Goal: Transaction & Acquisition: Purchase product/service

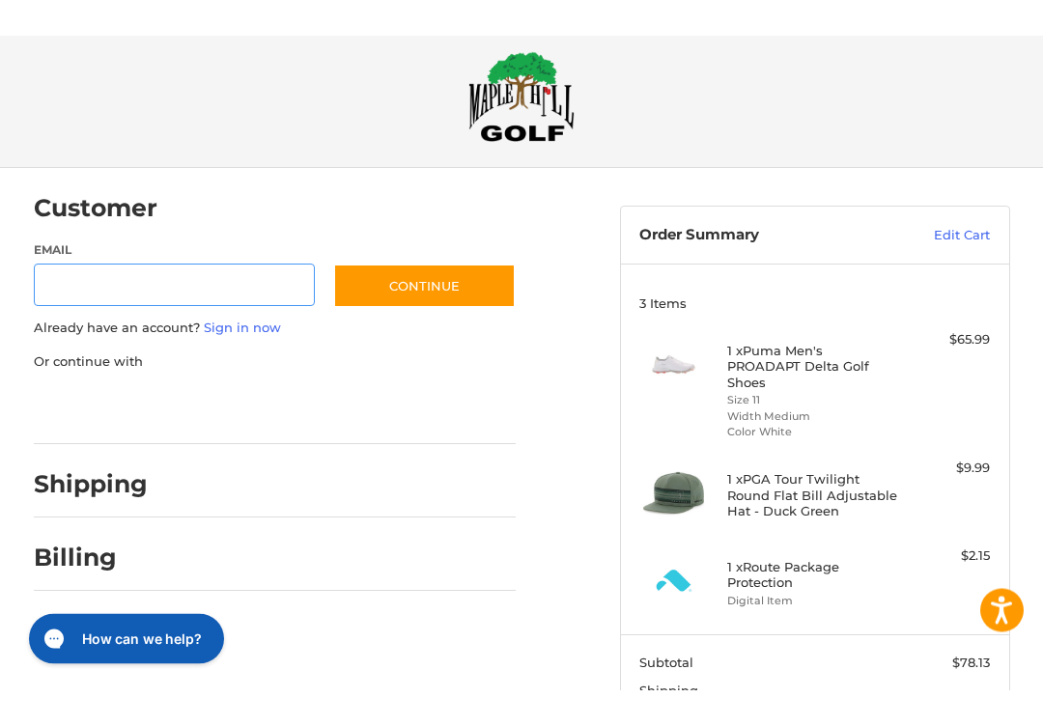
scroll to position [23, 0]
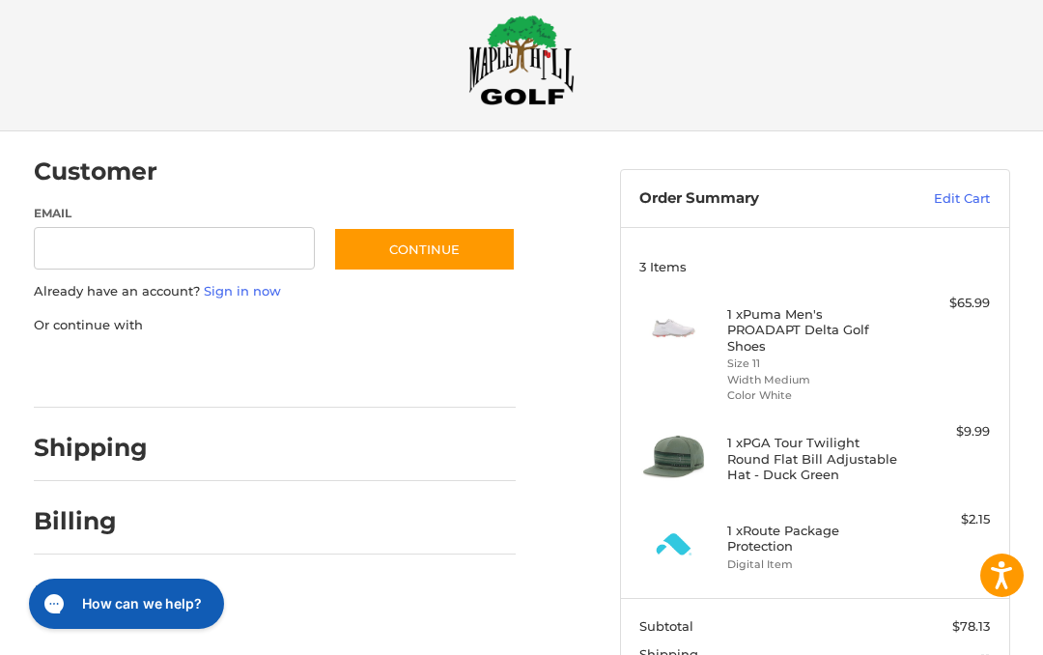
click at [780, 528] on h4 "1 x Route Package Protection" at bounding box center [812, 539] width 171 height 32
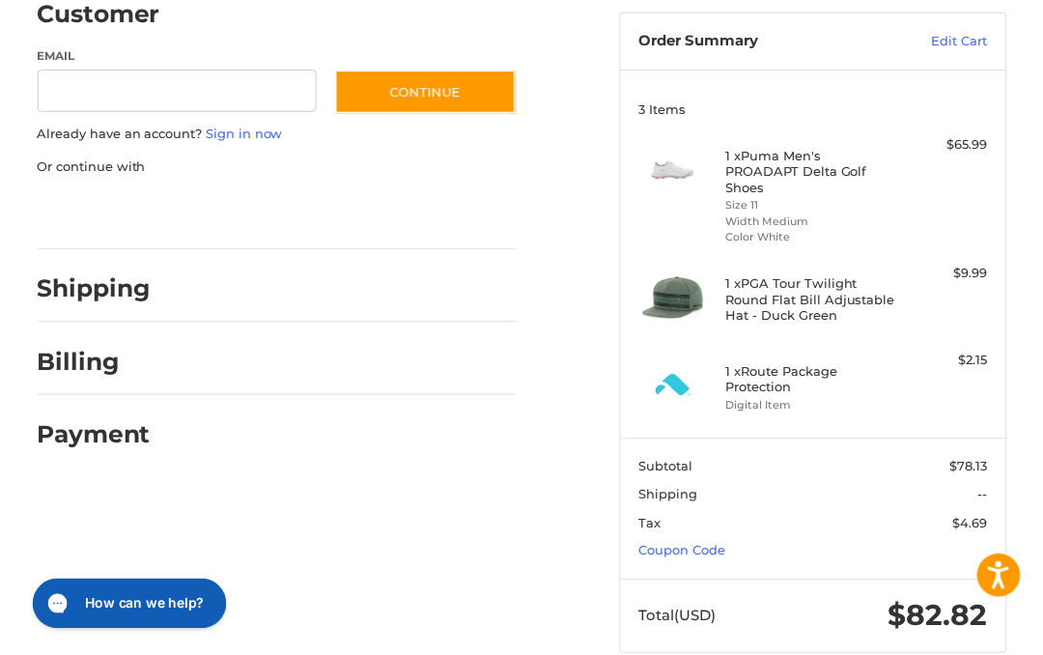
scroll to position [173, 0]
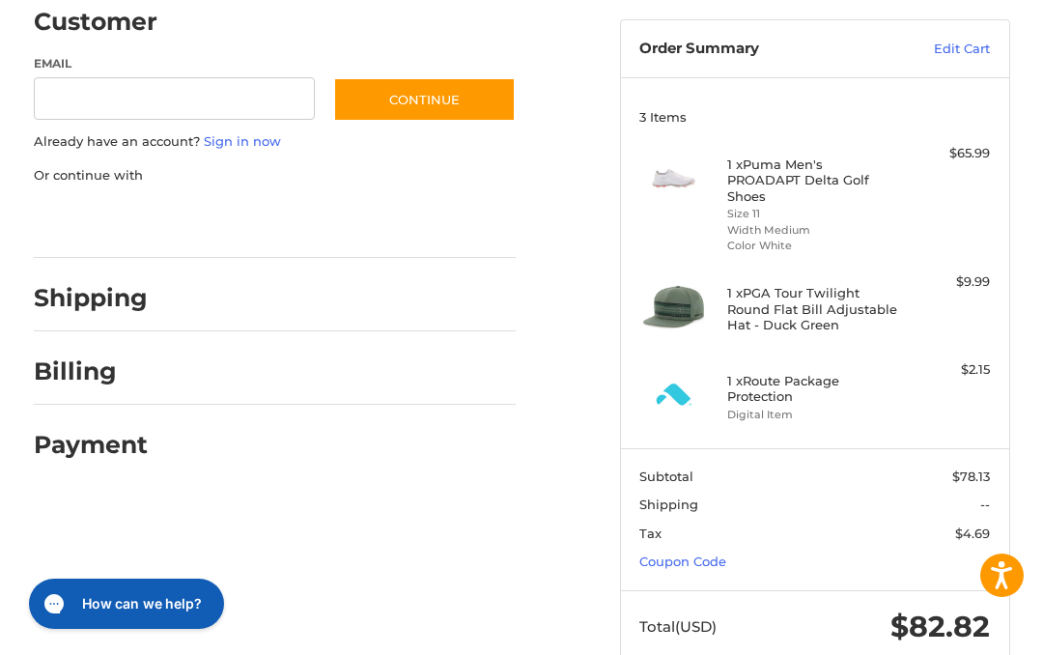
click at [802, 393] on h4 "1 x Route Package Protection" at bounding box center [812, 389] width 171 height 32
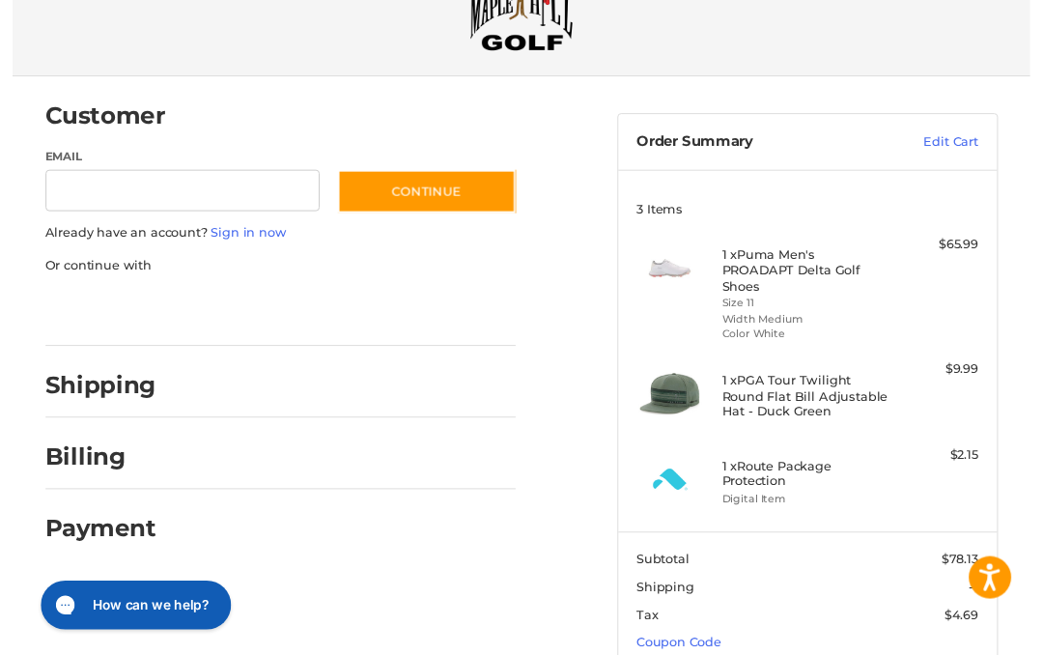
scroll to position [88, 0]
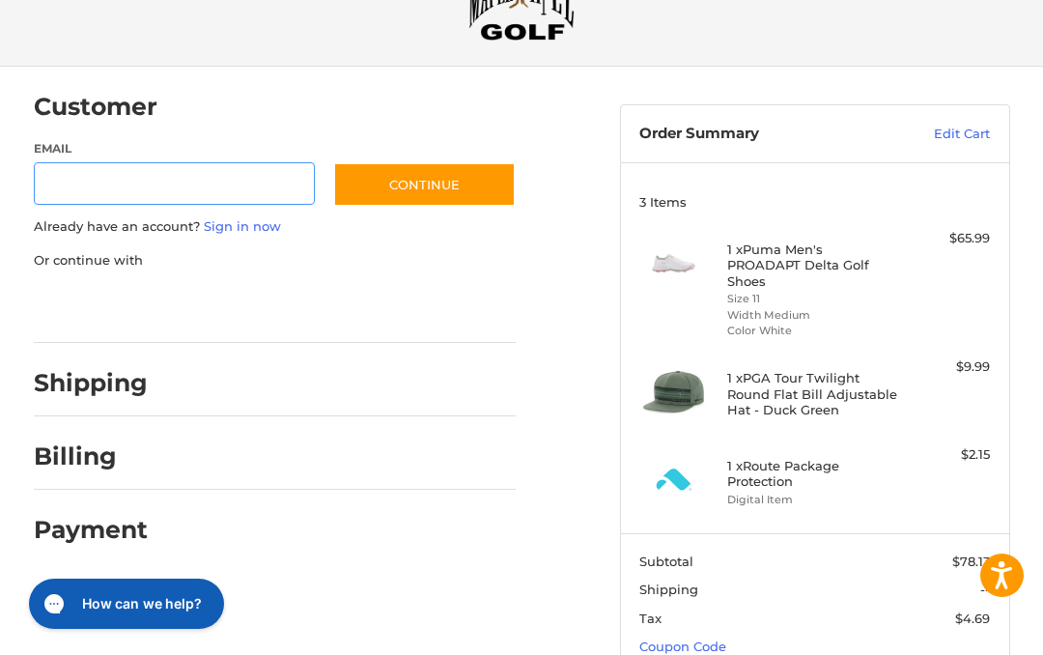
click at [92, 162] on input "Email" at bounding box center [174, 183] width 281 height 43
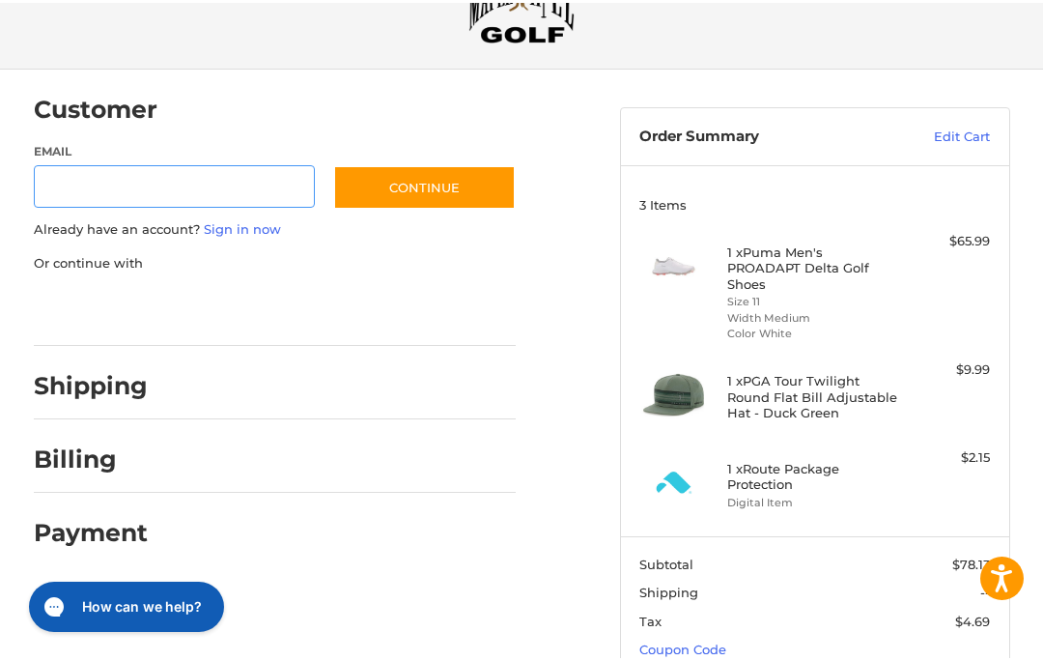
scroll to position [87, 0]
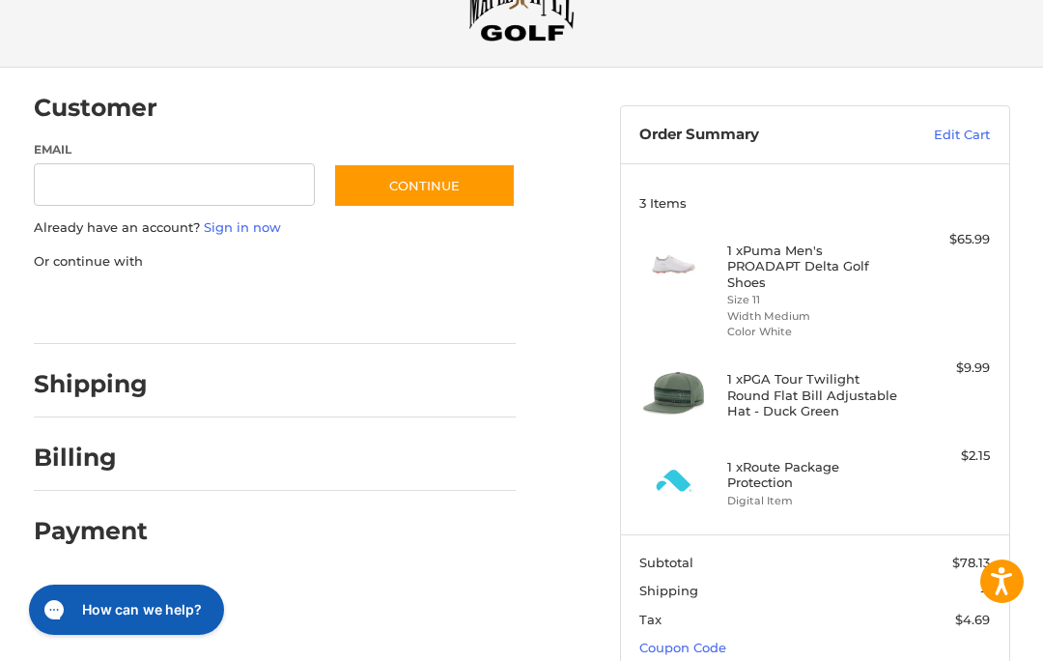
type input "**********"
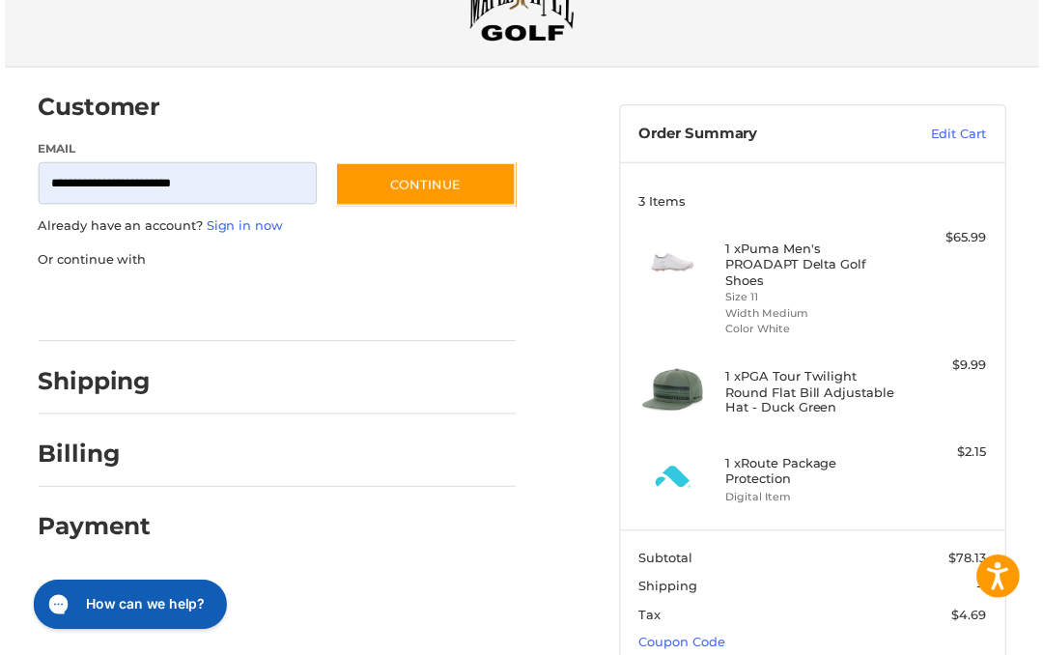
scroll to position [88, 0]
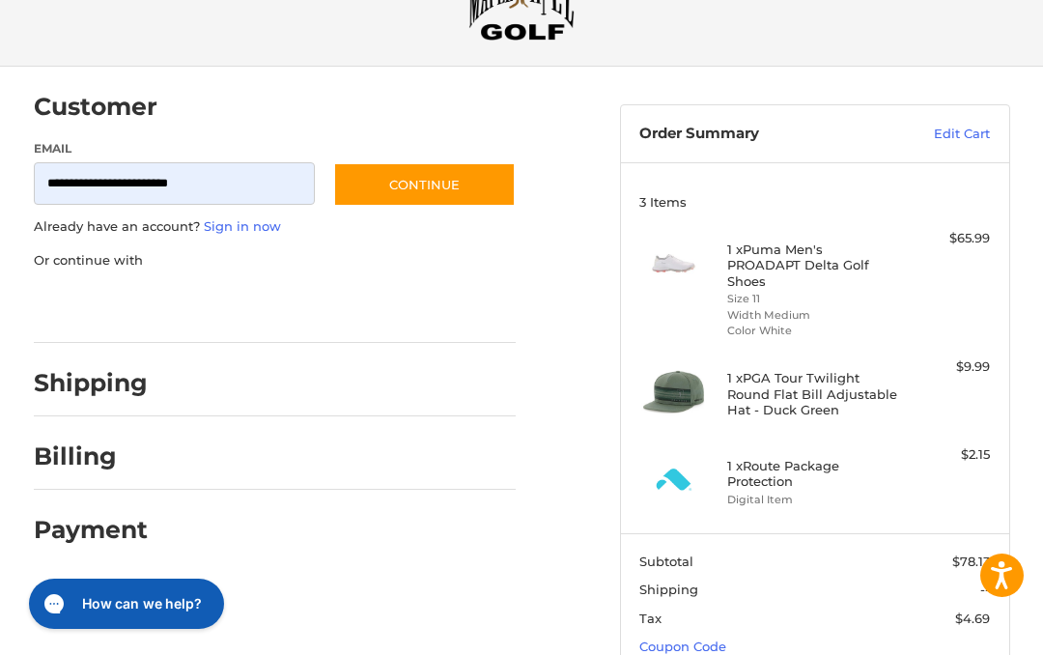
click at [458, 182] on button "Continue" at bounding box center [424, 184] width 183 height 44
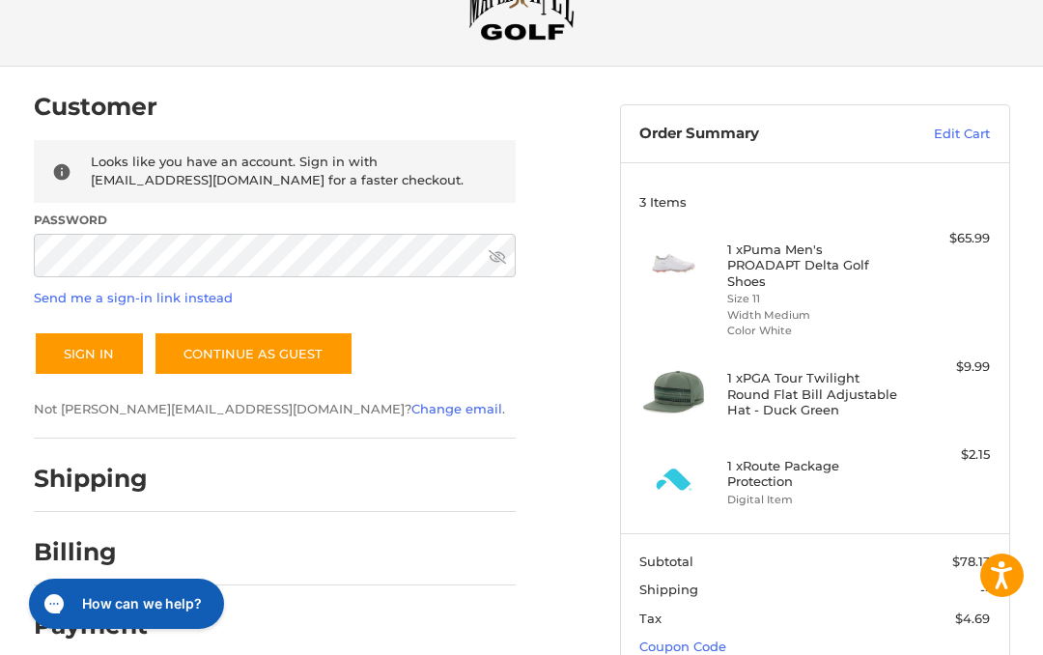
click at [273, 358] on link "Continue as guest" at bounding box center [254, 353] width 200 height 44
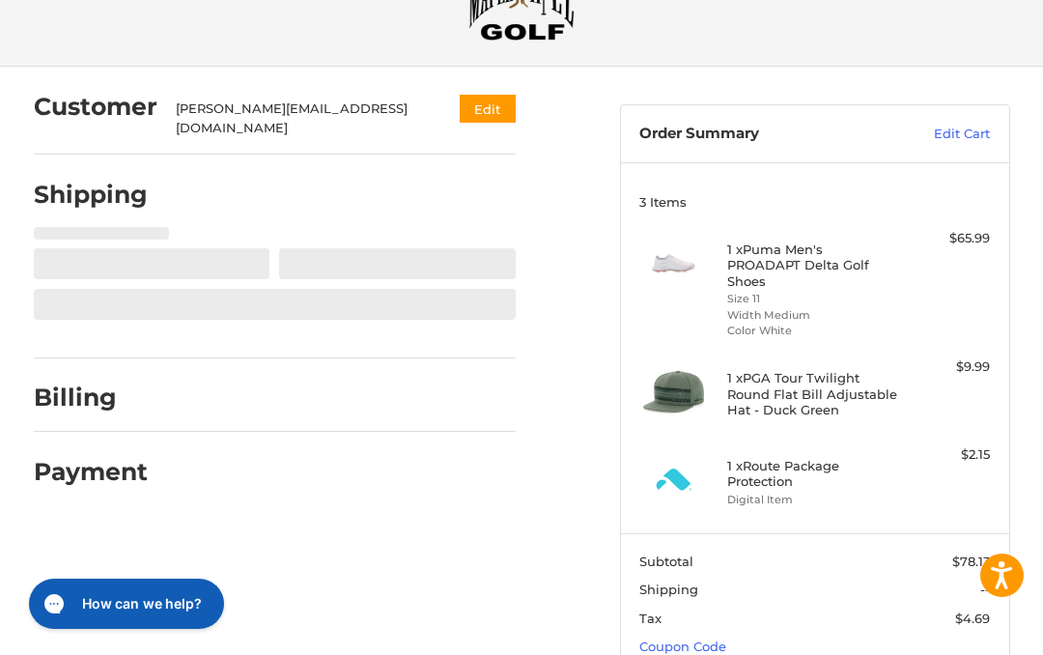
select select "**"
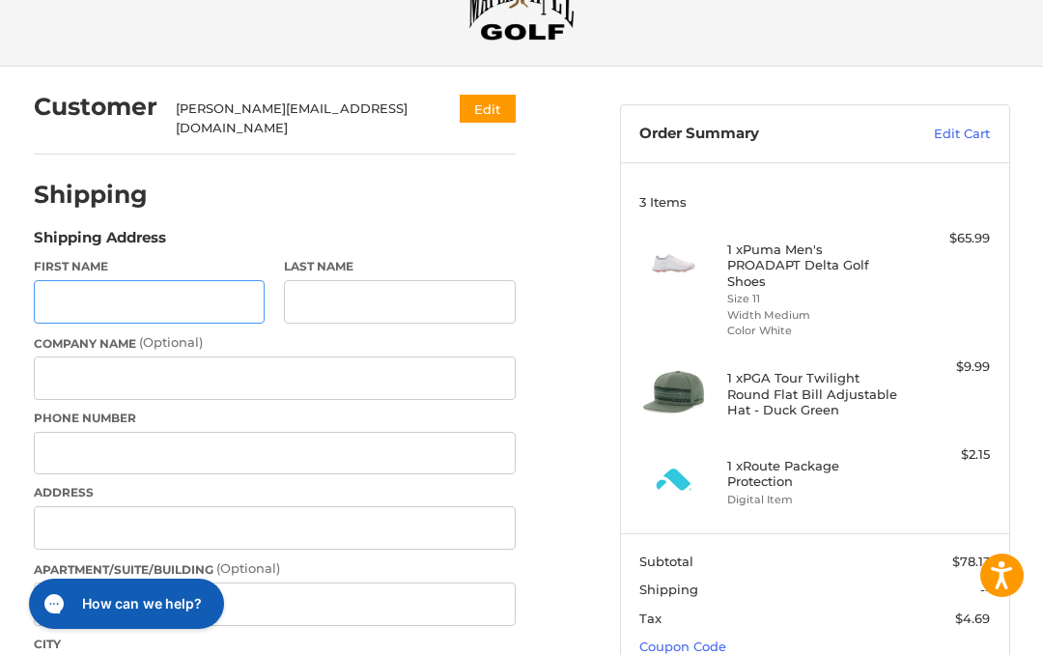
select select "**"
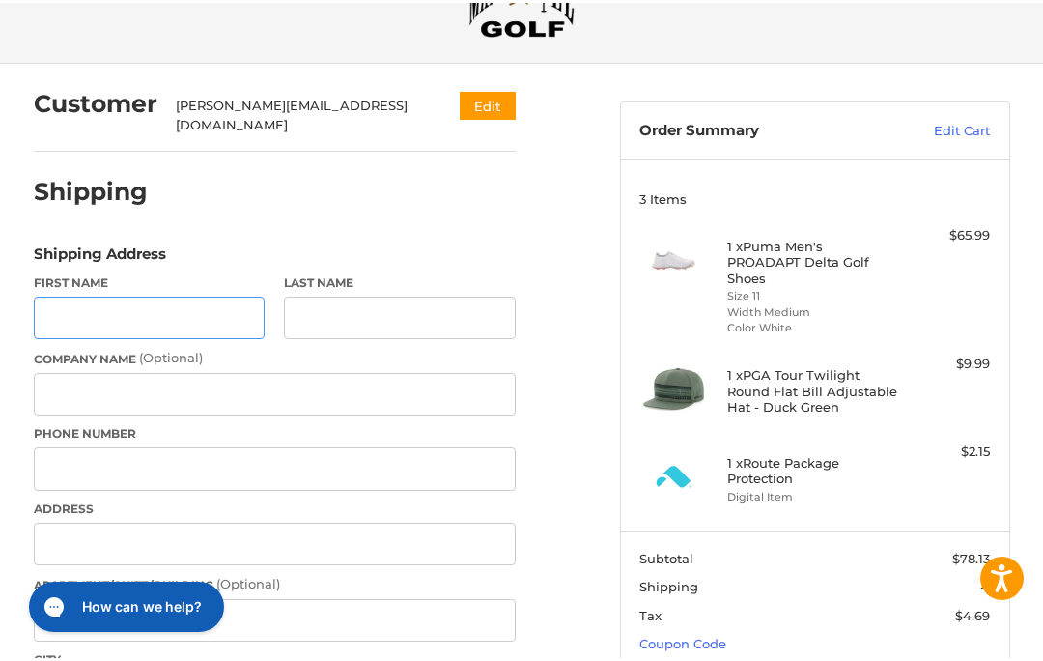
scroll to position [98, 0]
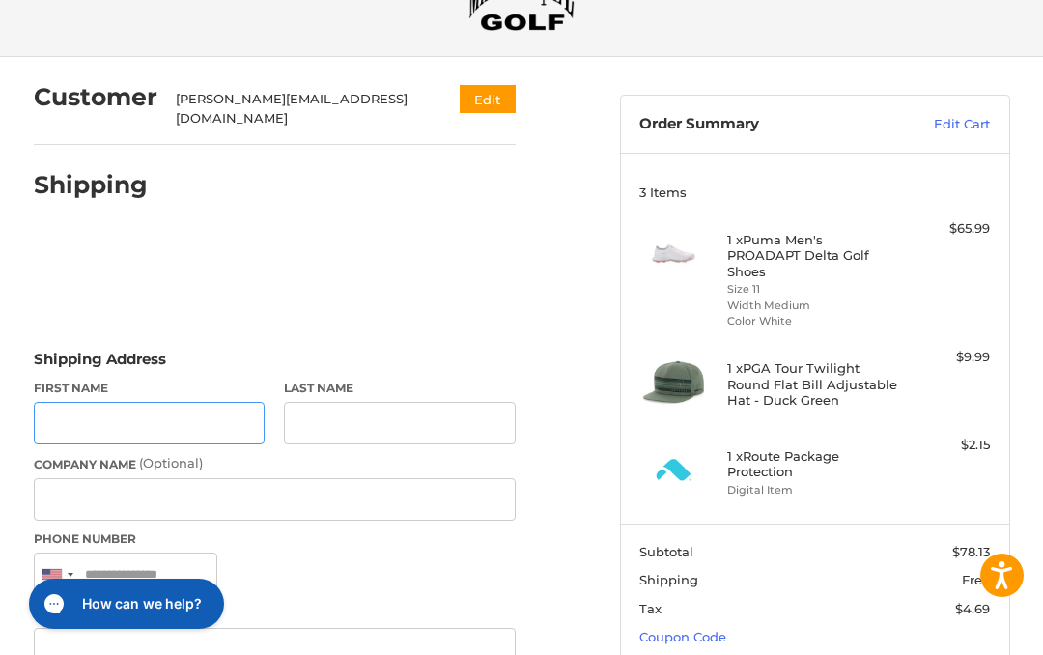
click at [183, 402] on input "First Name" at bounding box center [150, 423] width 232 height 43
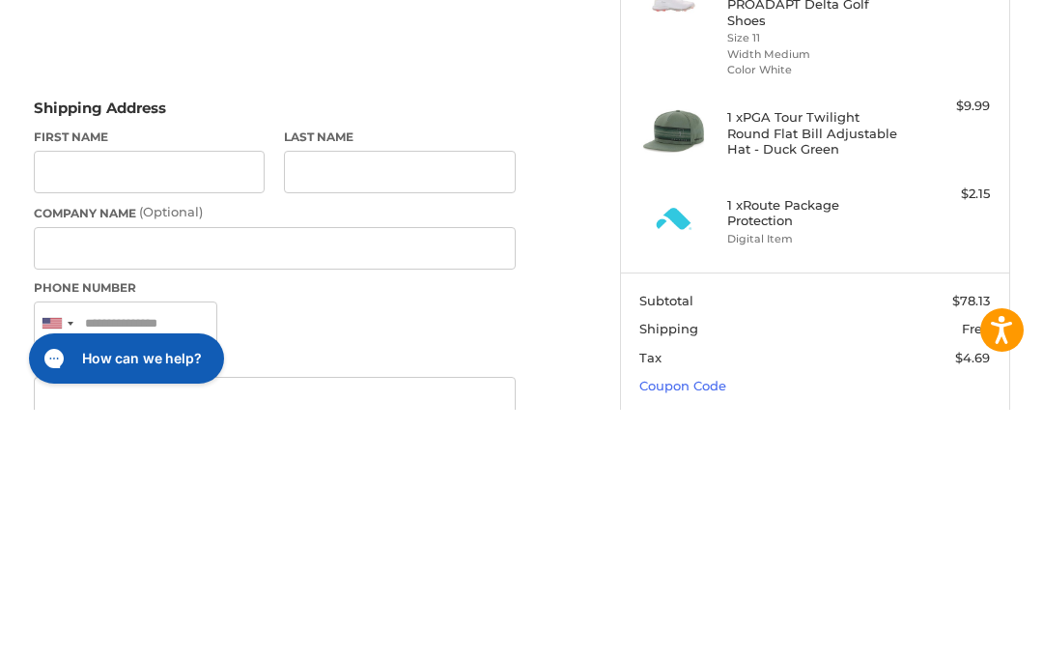
type input "*********"
type input "******"
type input "**********"
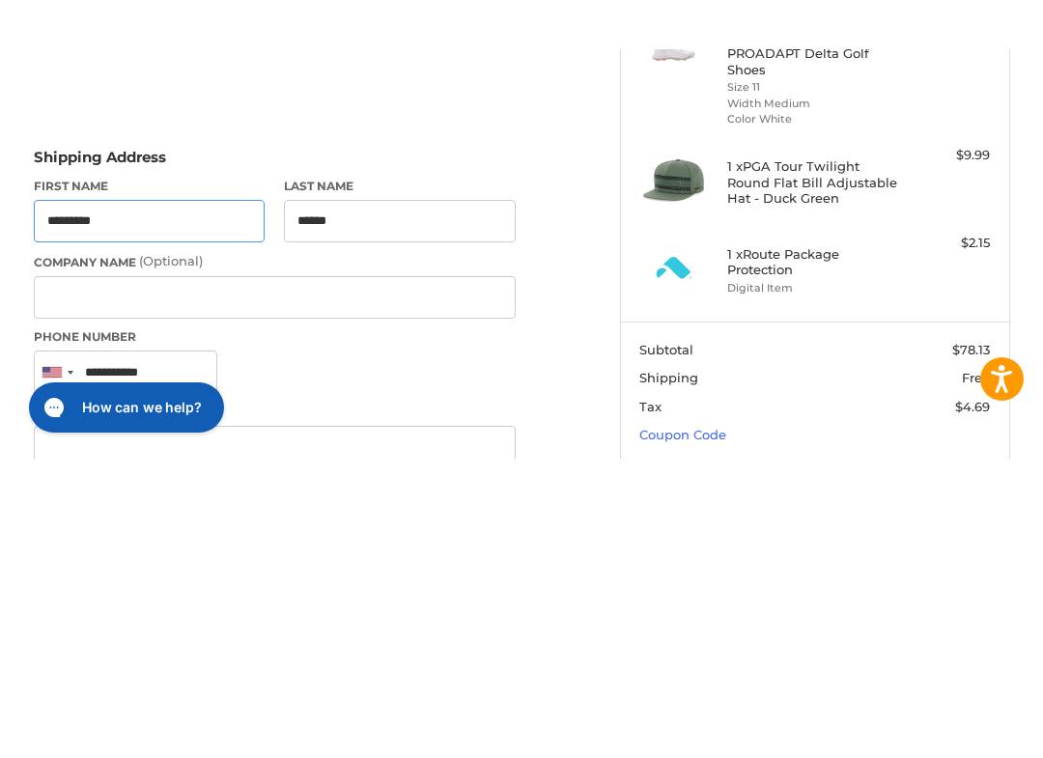
scroll to position [349, 0]
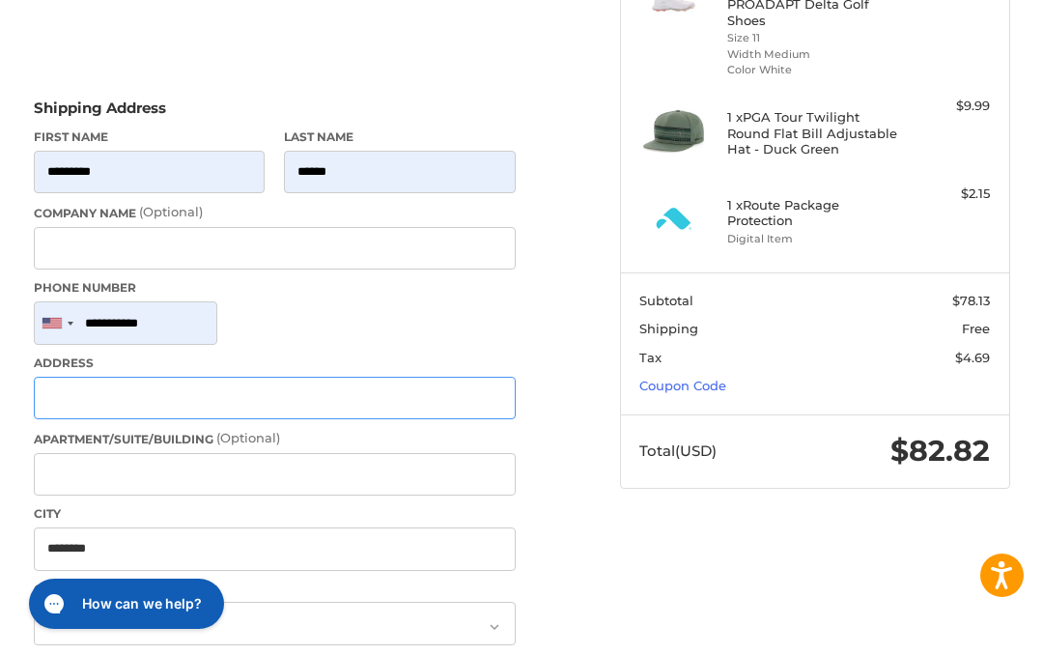
type input "**********"
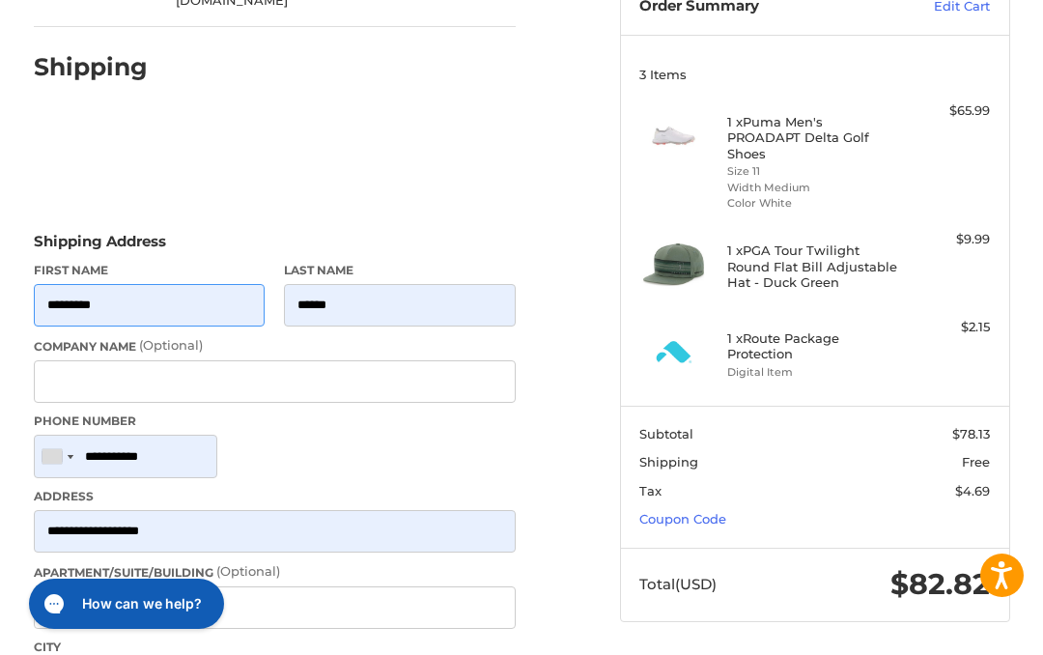
scroll to position [212, 0]
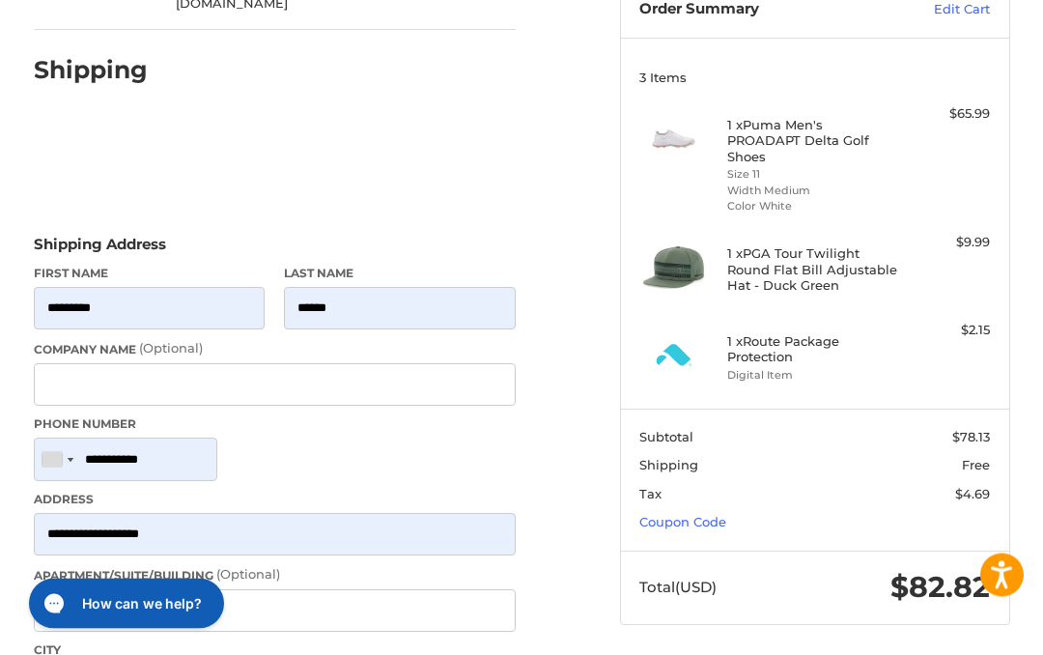
click at [978, 332] on div "$2.15" at bounding box center [946, 331] width 88 height 19
click at [791, 344] on h4 "1 x Route Package Protection" at bounding box center [812, 350] width 171 height 32
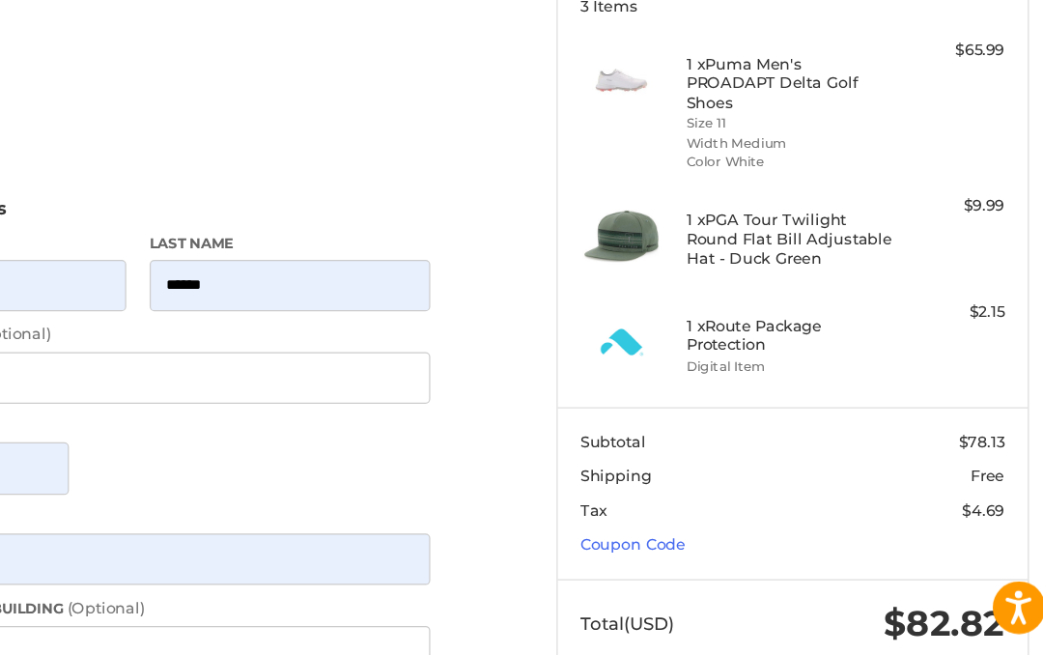
scroll to position [198, 0]
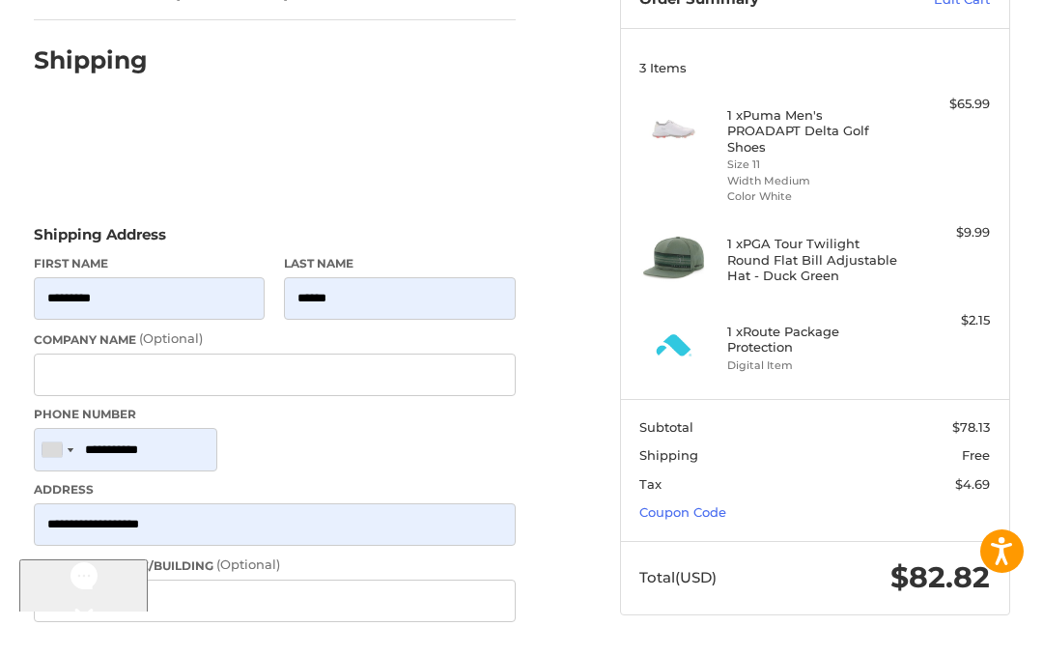
click at [877, 348] on h4 "1 x Route Package Protection" at bounding box center [812, 364] width 171 height 32
click at [821, 348] on h4 "1 x Route Package Protection" at bounding box center [812, 364] width 171 height 32
click at [820, 348] on h4 "1 x Route Package Protection" at bounding box center [812, 364] width 171 height 32
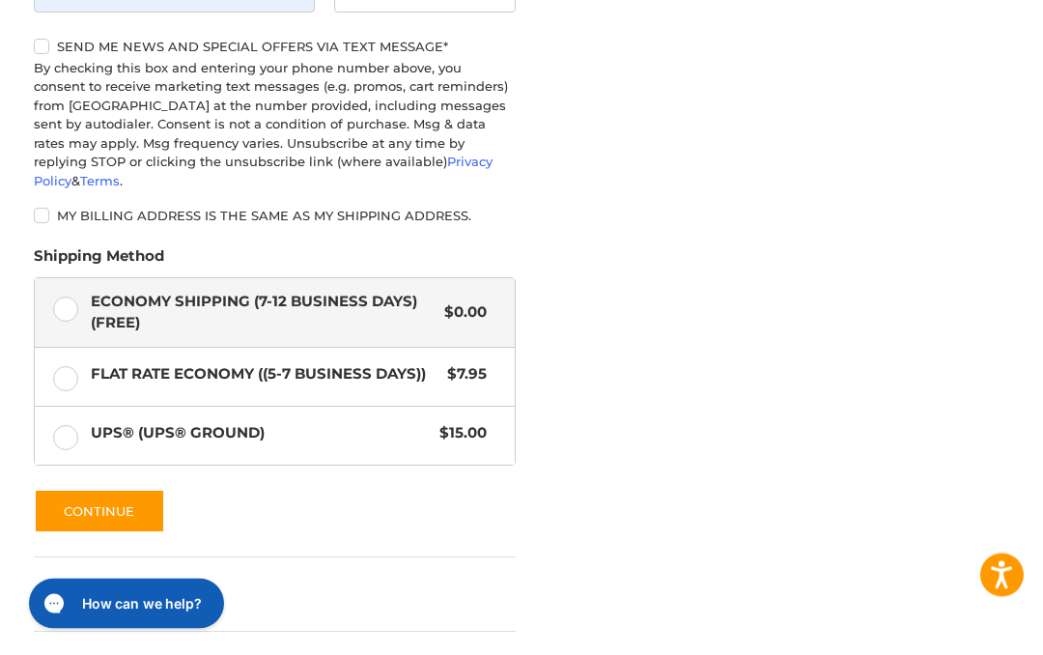
scroll to position [1090, 0]
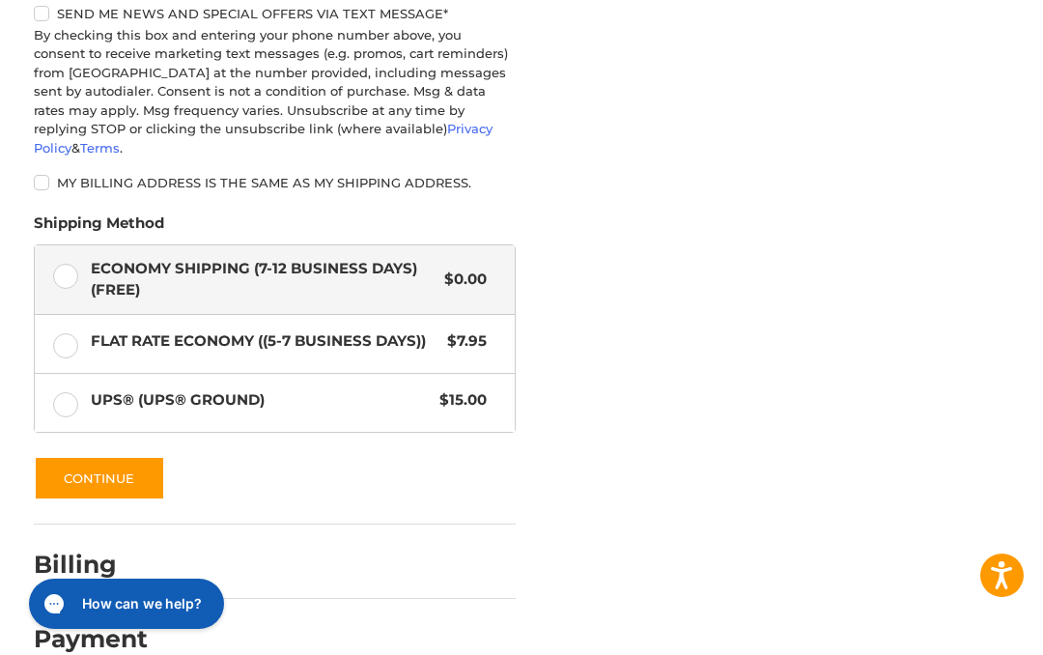
click at [101, 456] on button "Continue" at bounding box center [99, 478] width 131 height 44
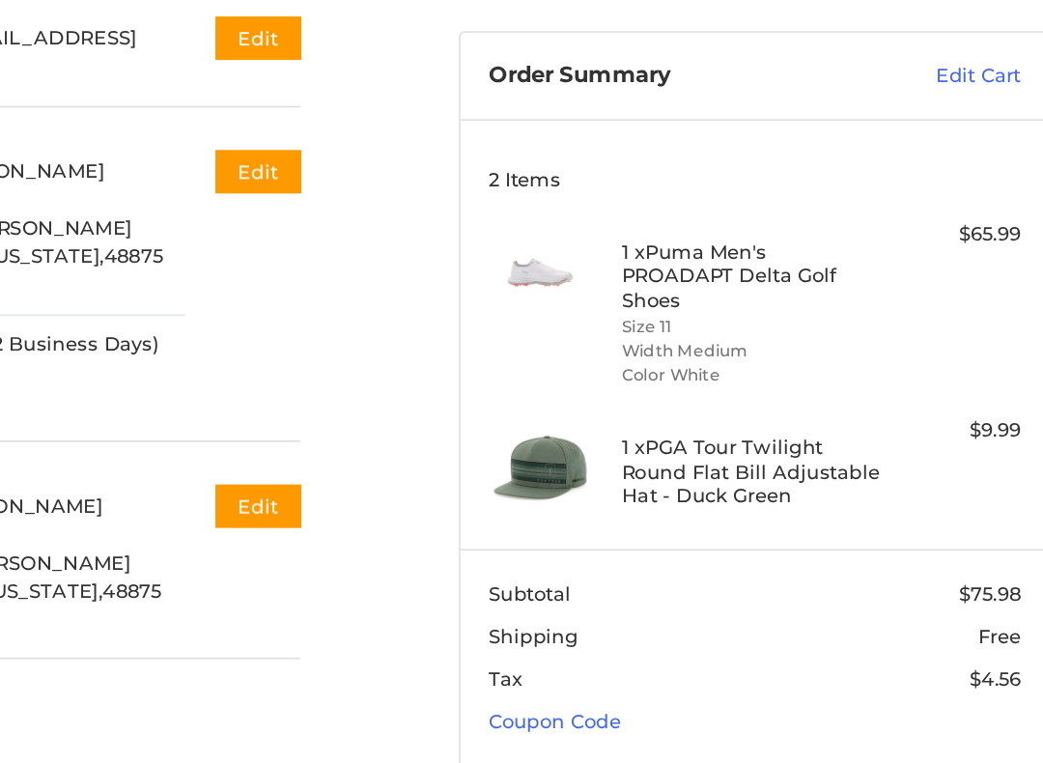
scroll to position [79, 0]
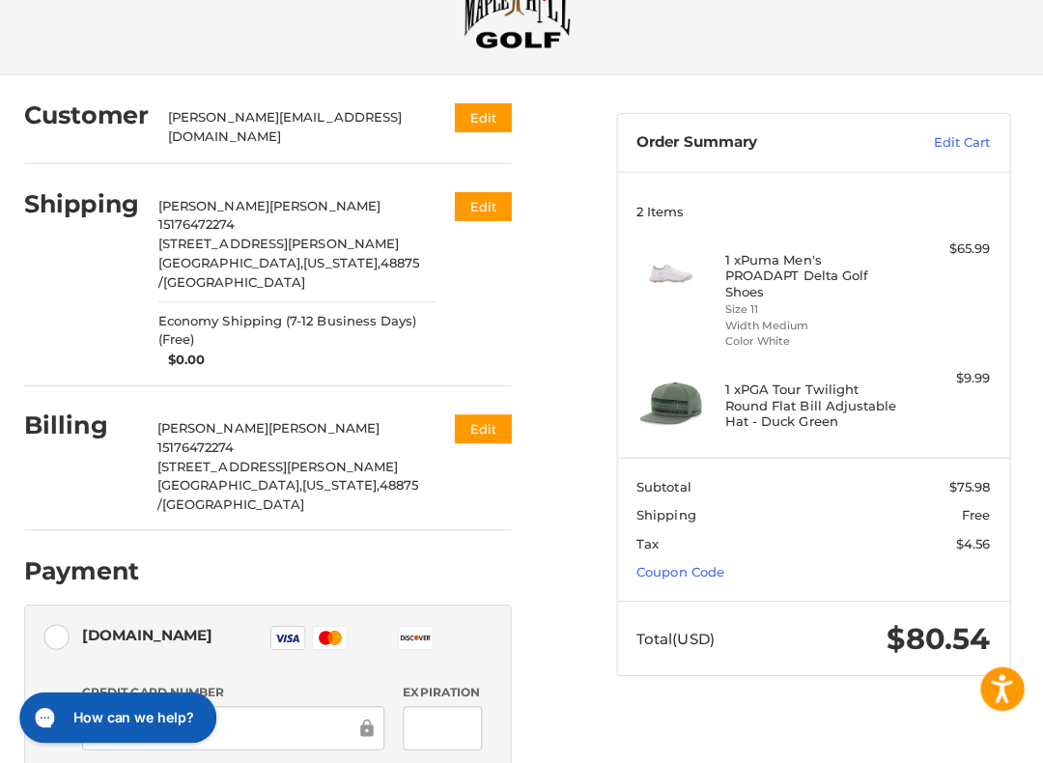
click at [769, 266] on h4 "1 x Puma Men's PROADAPT Delta Golf Shoes" at bounding box center [812, 273] width 171 height 47
click at [671, 269] on img at bounding box center [673, 272] width 69 height 69
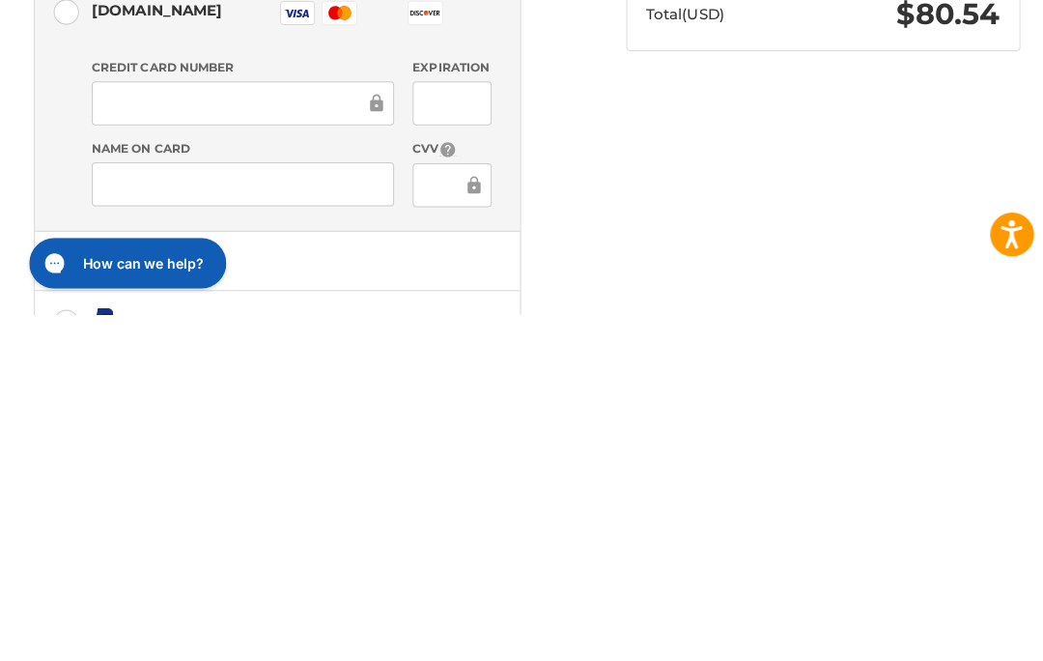
scroll to position [380, 0]
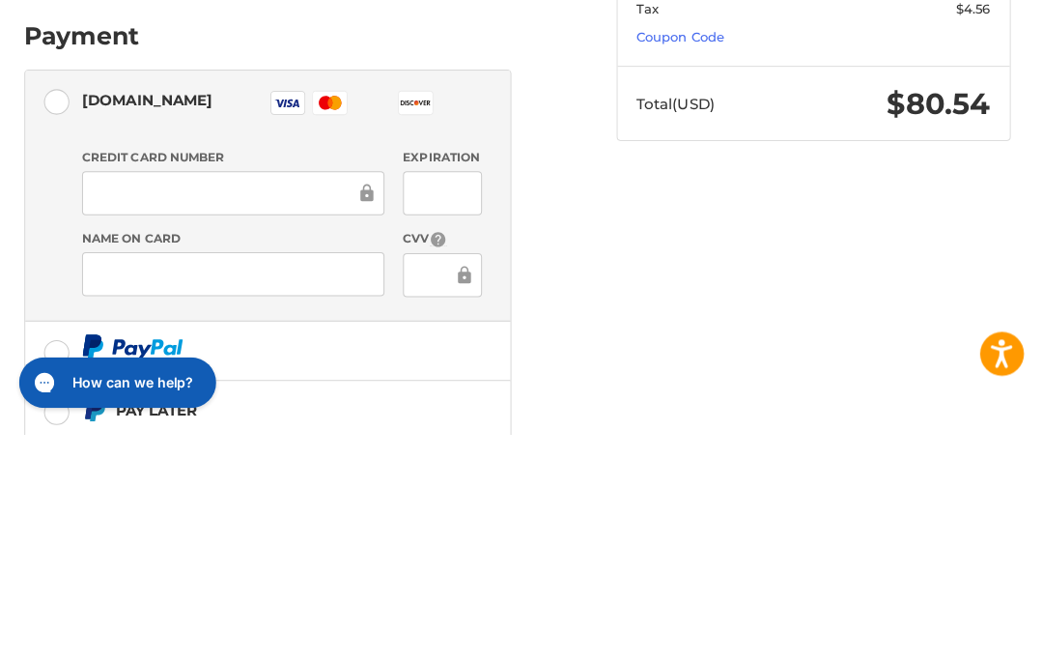
click at [533, 220] on ol "Customer [PERSON_NAME][EMAIL_ADDRESS][DOMAIN_NAME] Edit Shipping [PERSON_NAME] …" at bounding box center [312, 321] width 557 height 1093
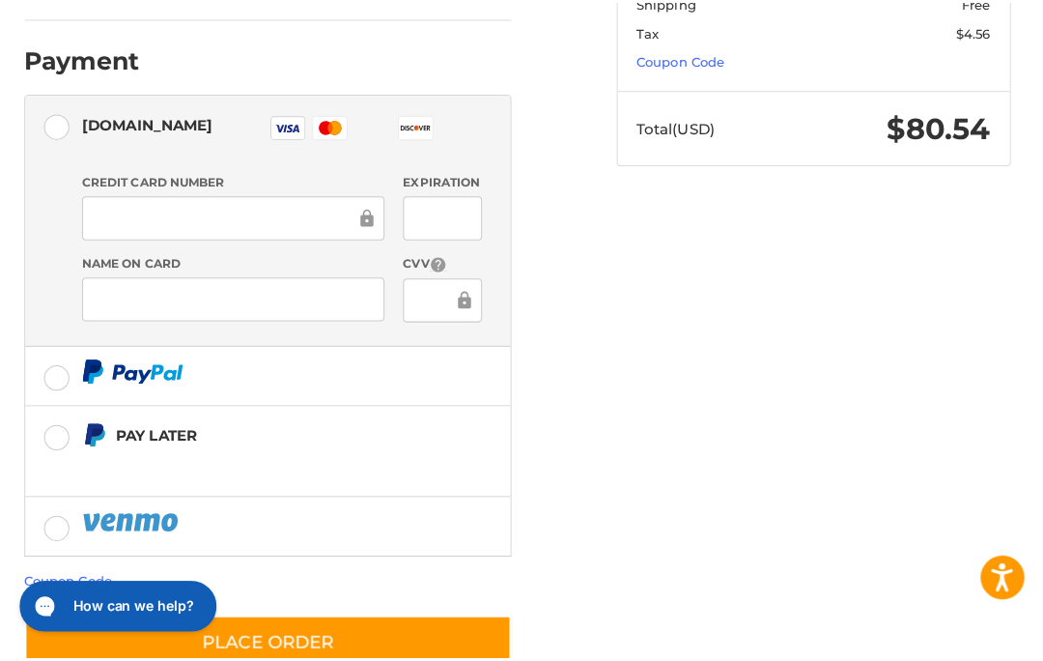
scroll to position [576, 0]
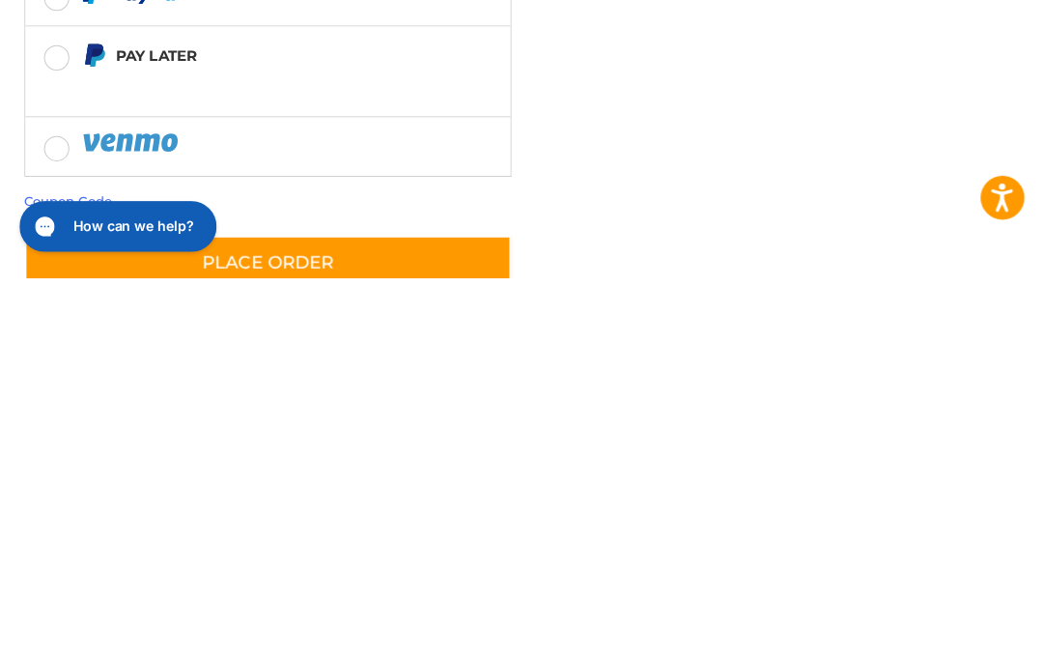
click at [88, 577] on link "Coupon Code" at bounding box center [77, 584] width 87 height 15
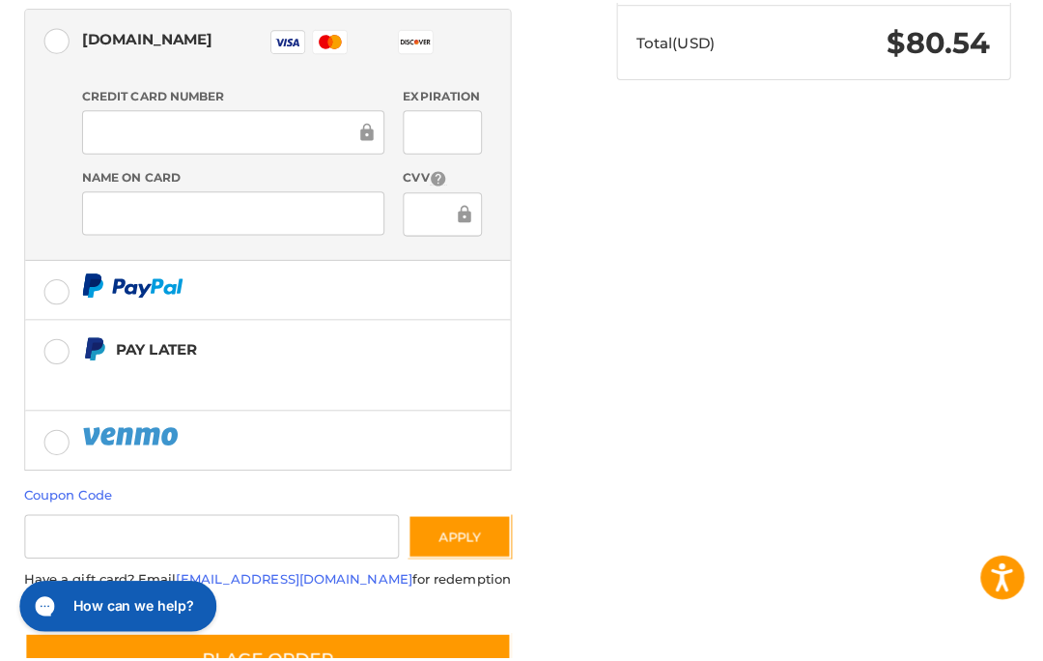
scroll to position [664, 0]
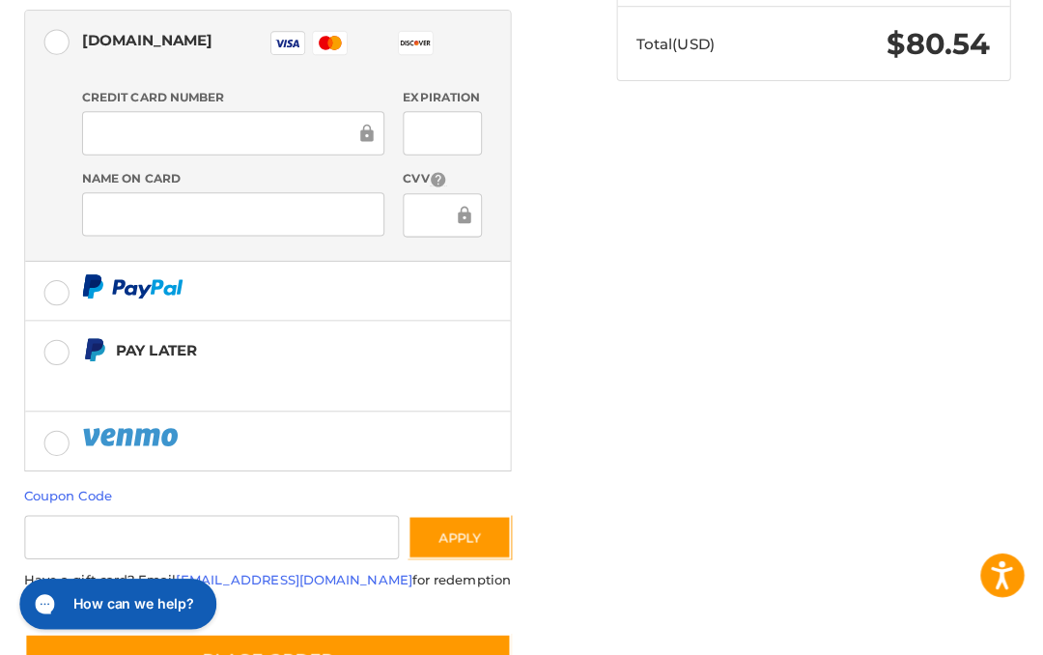
click at [387, 633] on button "Place Order" at bounding box center [275, 660] width 482 height 55
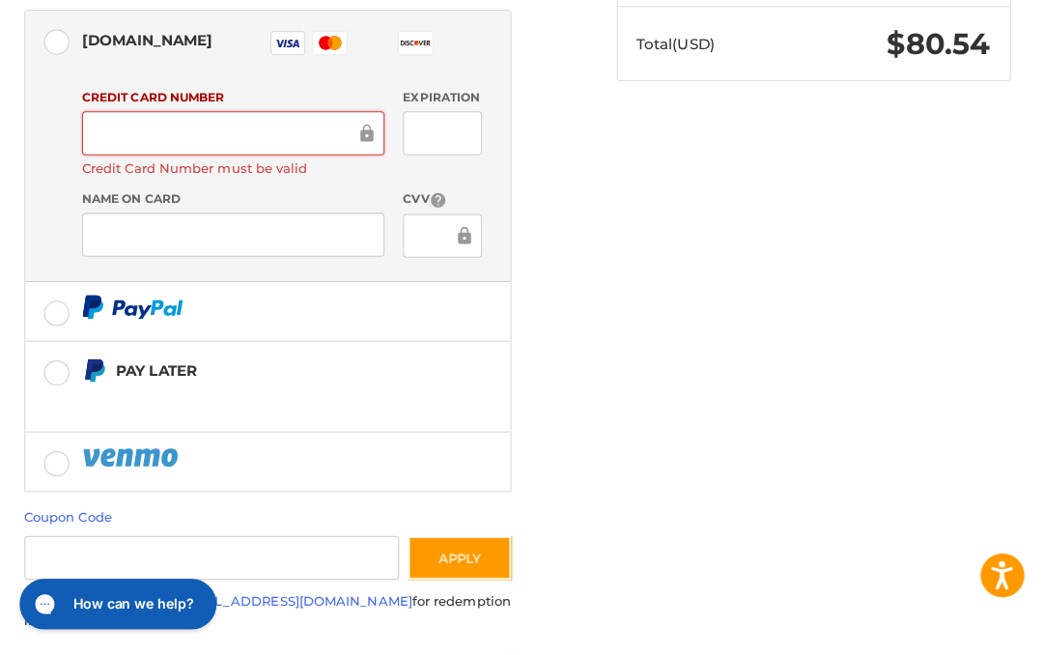
click at [246, 116] on div at bounding box center [240, 137] width 299 height 43
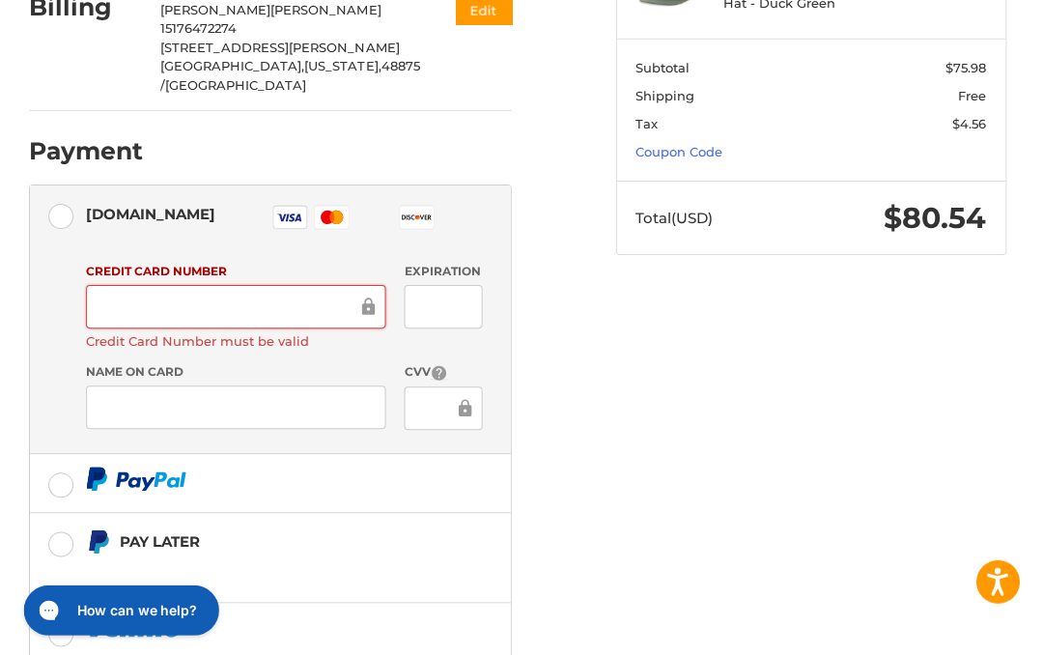
scroll to position [493, 0]
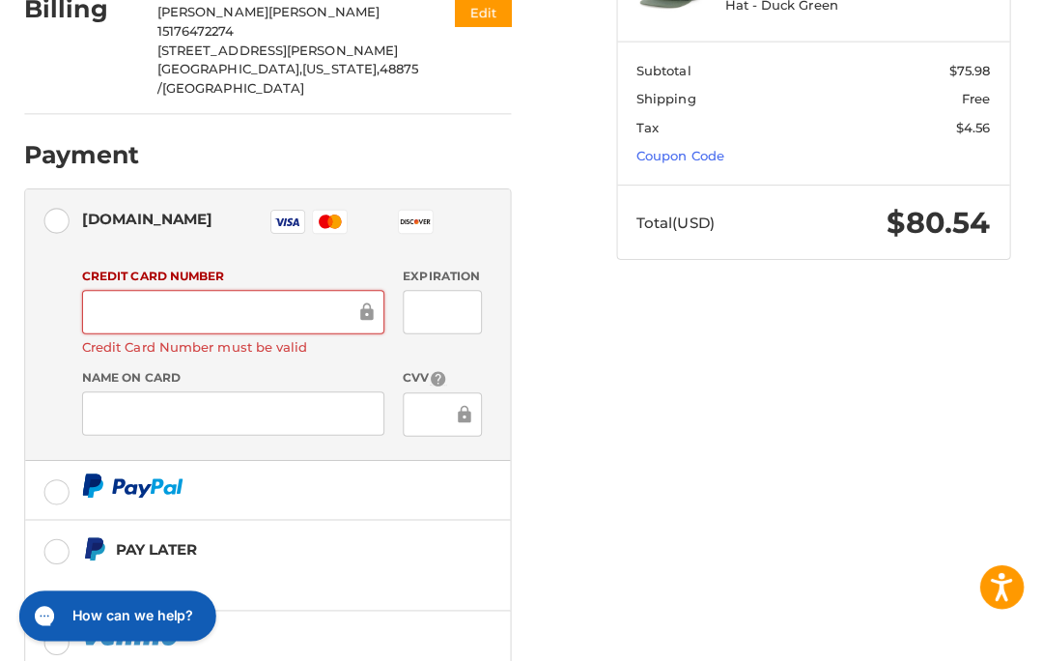
click at [287, 215] on icon at bounding box center [293, 219] width 24 height 8
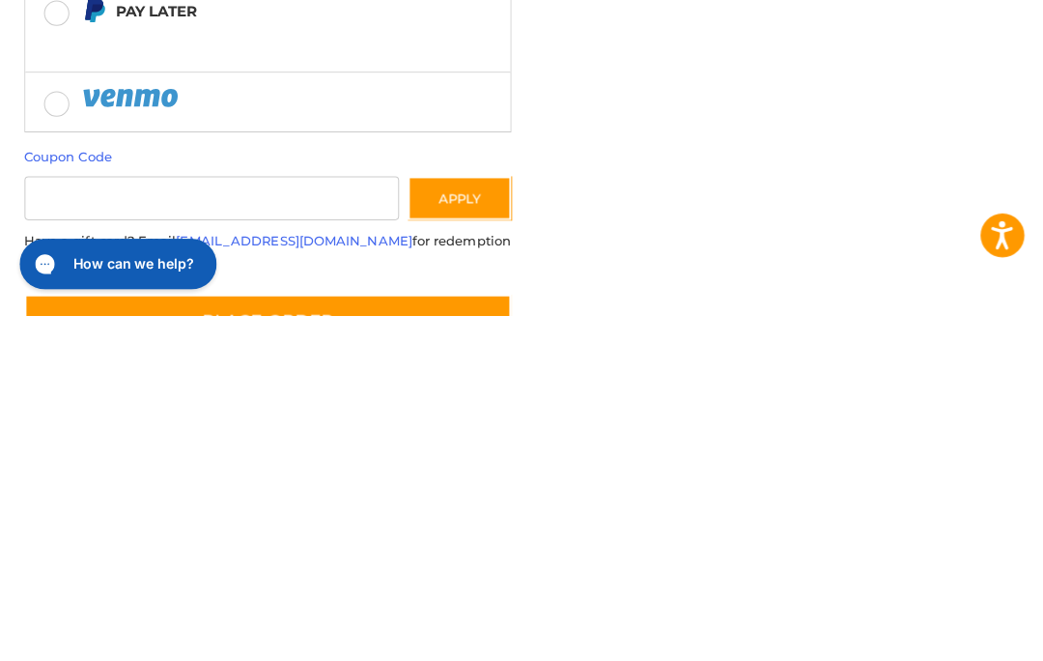
scroll to position [658, 0]
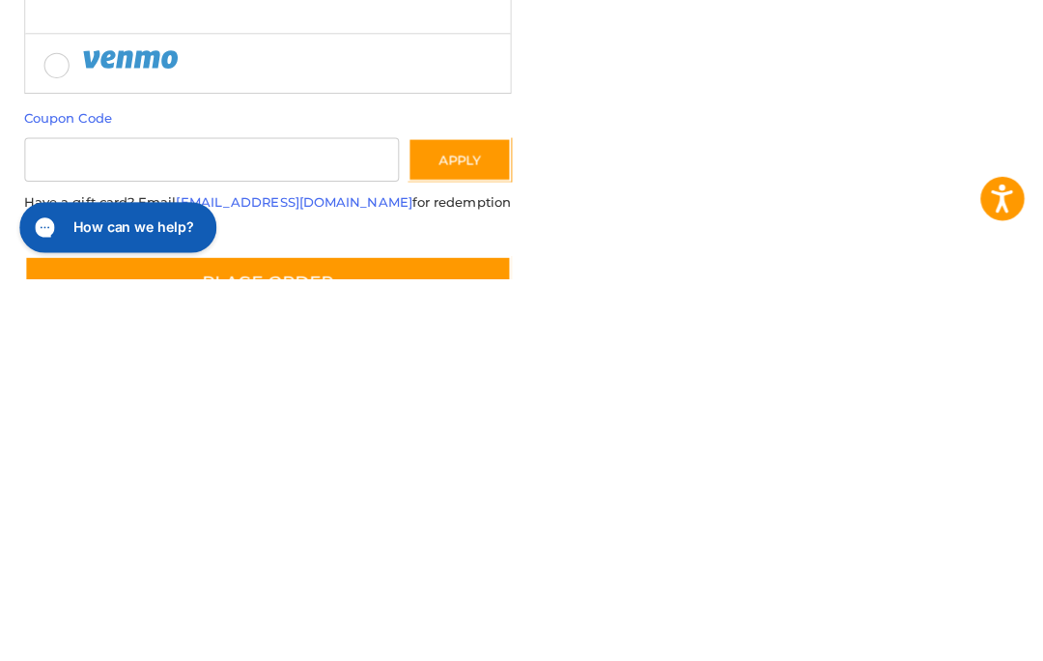
click at [383, 638] on button "Place Order" at bounding box center [275, 665] width 482 height 55
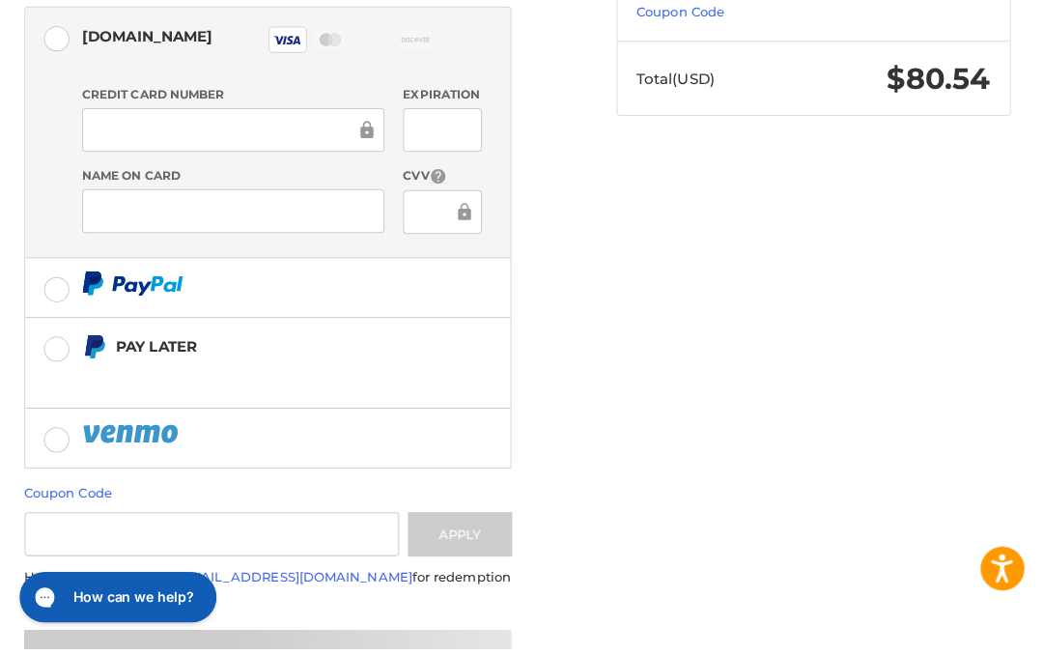
scroll to position [628, 0]
